Goal: Information Seeking & Learning: Learn about a topic

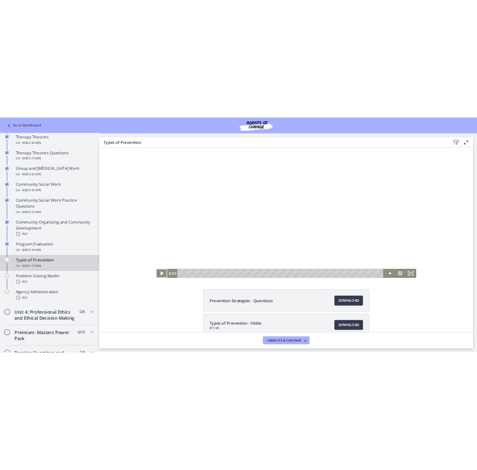
scroll to position [50, 0]
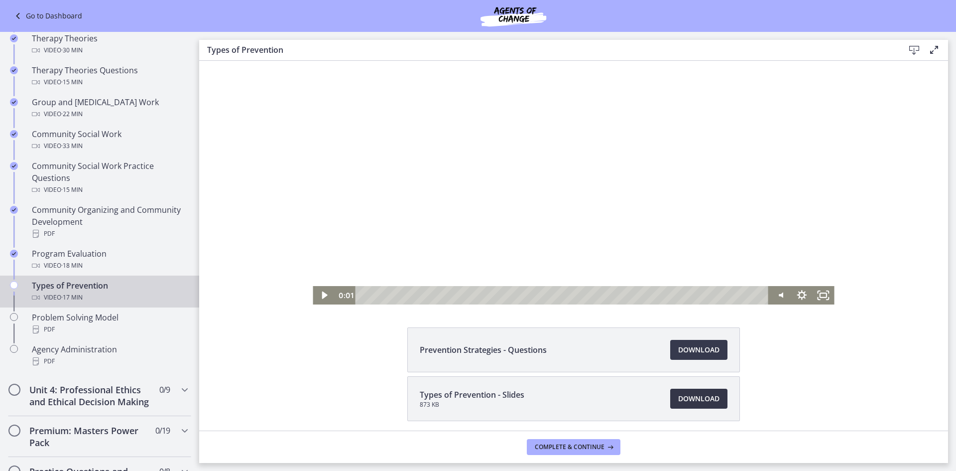
click at [694, 400] on span "Download Opens in a new window" at bounding box center [698, 398] width 41 height 12
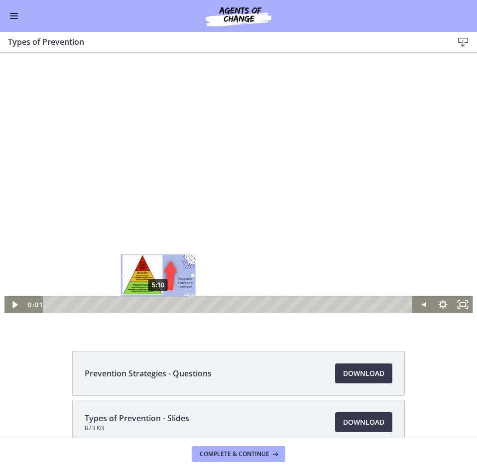
scroll to position [0, 0]
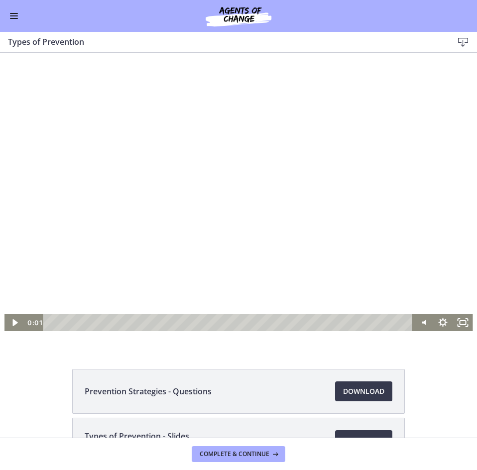
click at [117, 209] on div at bounding box center [238, 199] width 469 height 263
click at [162, 218] on div at bounding box center [238, 199] width 469 height 263
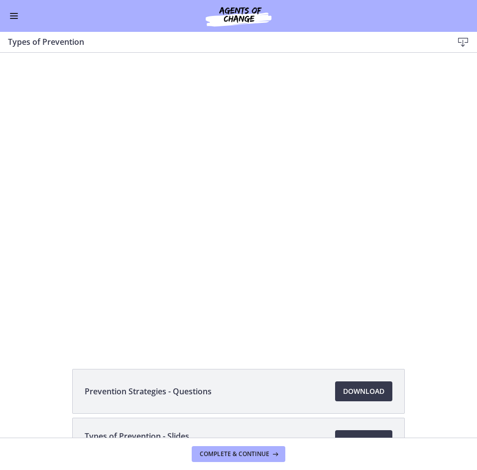
click at [162, 218] on div at bounding box center [238, 199] width 469 height 263
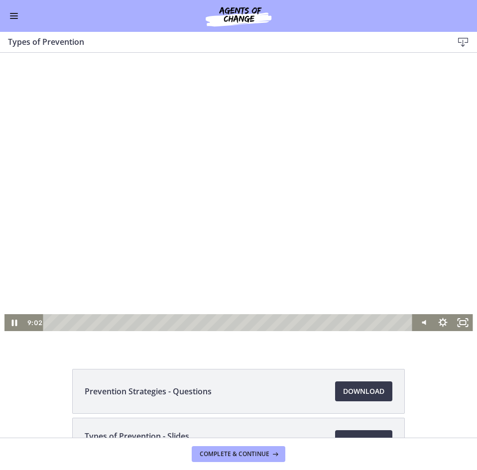
click at [40, 239] on div at bounding box center [238, 199] width 469 height 263
click at [44, 223] on div at bounding box center [238, 199] width 469 height 263
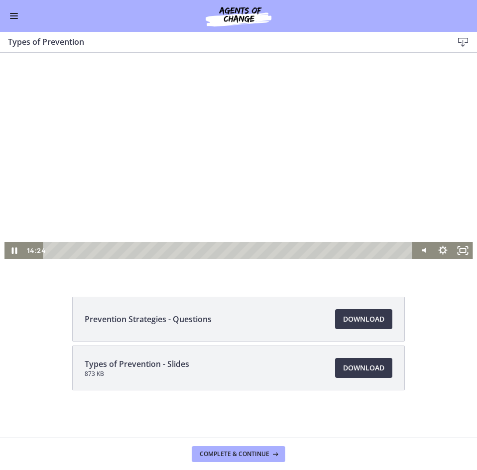
scroll to position [73, 0]
click at [343, 316] on span "Download Opens in a new window" at bounding box center [363, 319] width 41 height 12
click at [185, 119] on div at bounding box center [238, 126] width 469 height 263
click at [17, 21] on button "Enable menu" at bounding box center [14, 16] width 12 height 12
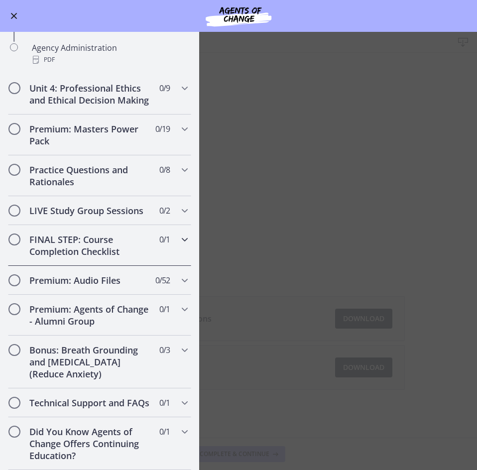
scroll to position [754, 0]
